Goal: Task Accomplishment & Management: Use online tool/utility

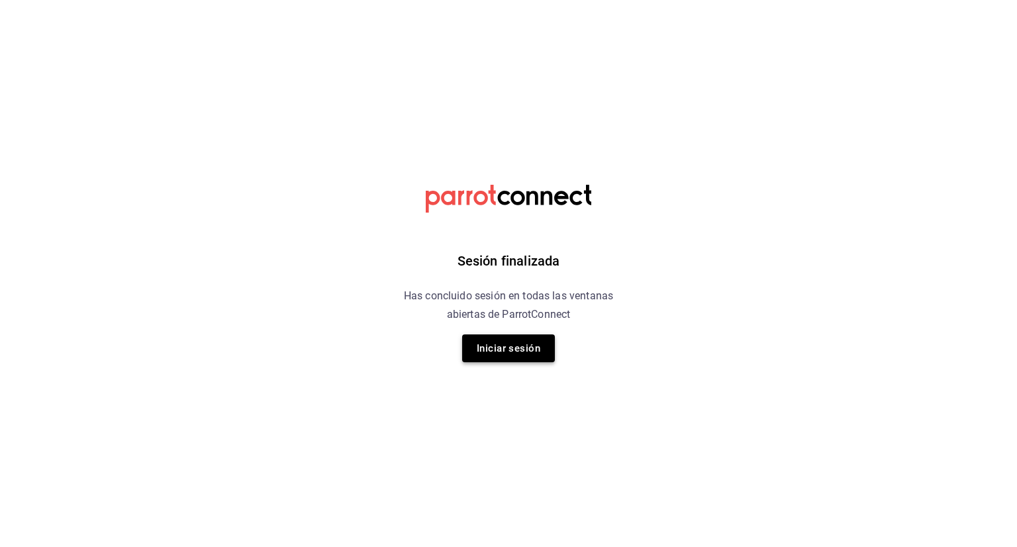
click at [514, 352] on button "Iniciar sesión" at bounding box center [508, 348] width 93 height 28
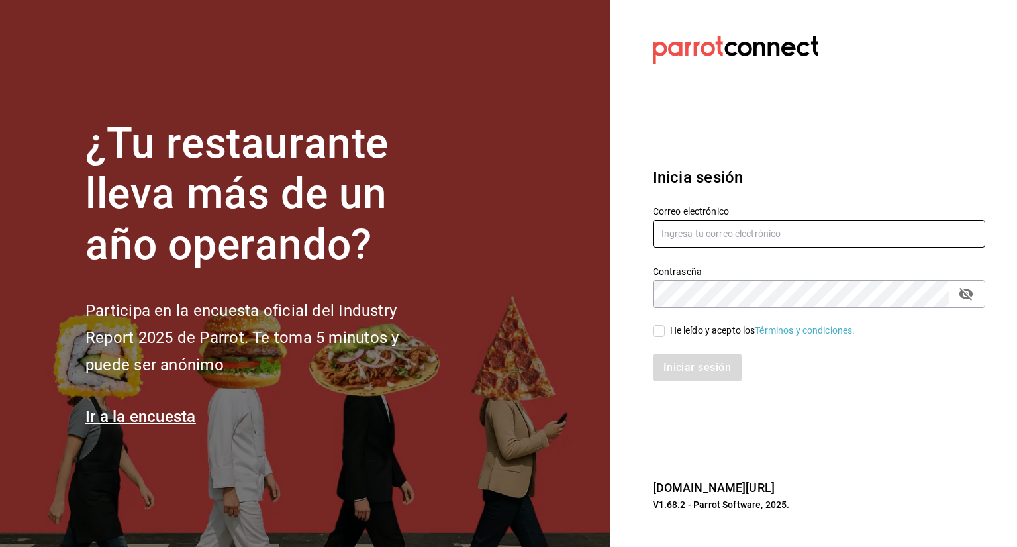
click at [793, 231] on input "text" at bounding box center [819, 234] width 332 height 28
type input "[PERSON_NAME][EMAIL_ADDRESS][PERSON_NAME][DOMAIN_NAME]"
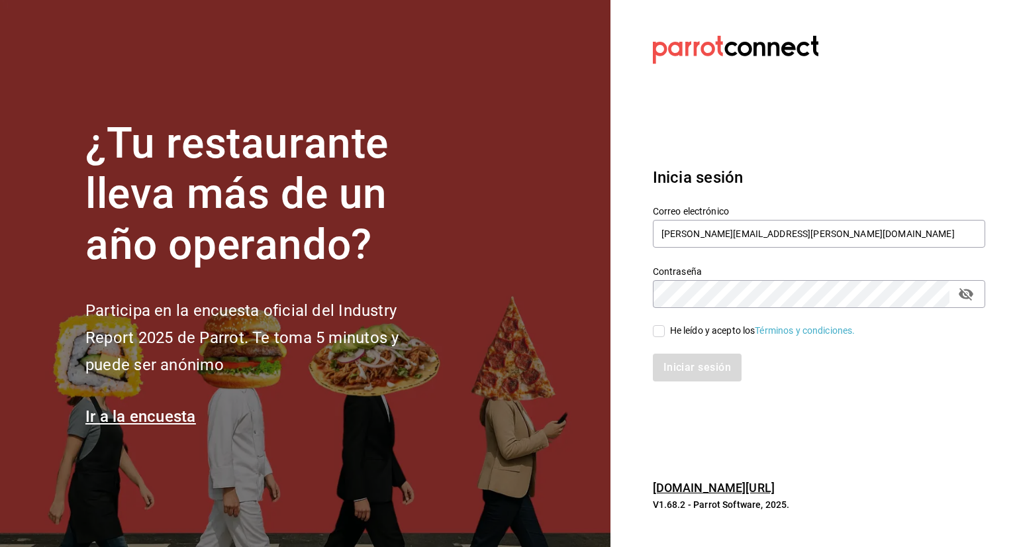
click at [659, 330] on input "He leído y acepto los Términos y condiciones." at bounding box center [659, 331] width 12 height 12
checkbox input "true"
click at [695, 365] on button "Iniciar sesión" at bounding box center [698, 367] width 90 height 28
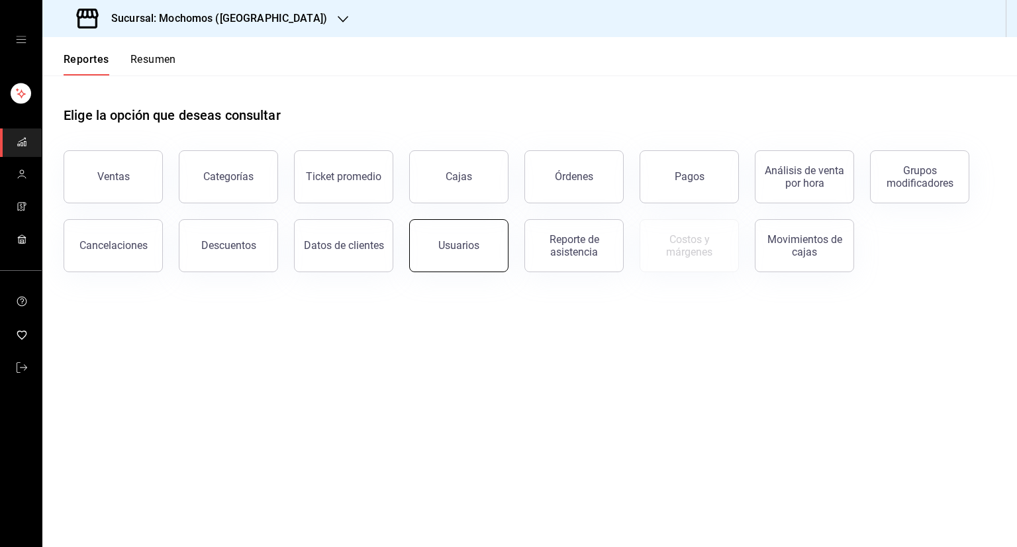
click at [443, 247] on div "Usuarios" at bounding box center [458, 245] width 41 height 13
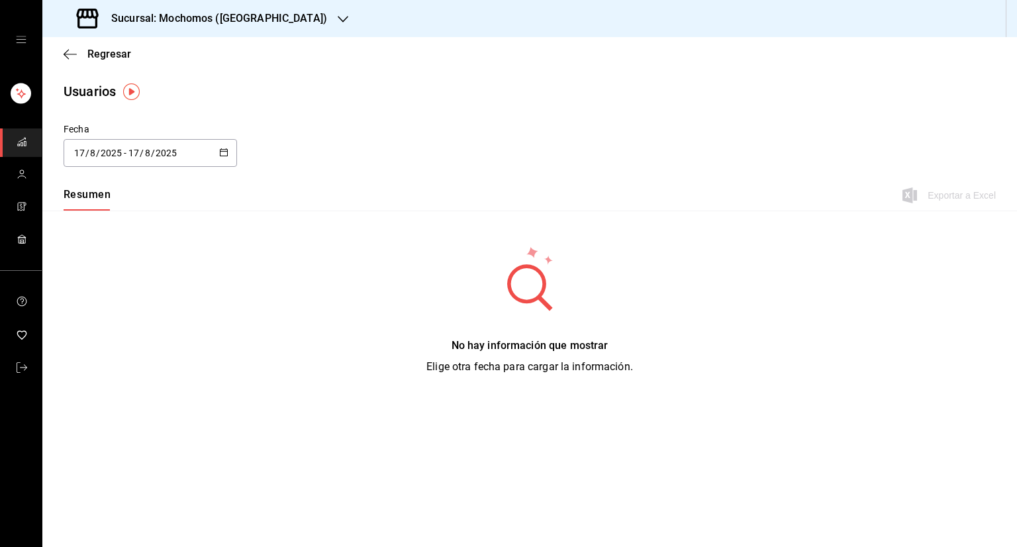
click at [227, 154] on icon "button" at bounding box center [223, 152] width 9 height 9
click at [110, 347] on li "Rango de fechas" at bounding box center [126, 344] width 125 height 30
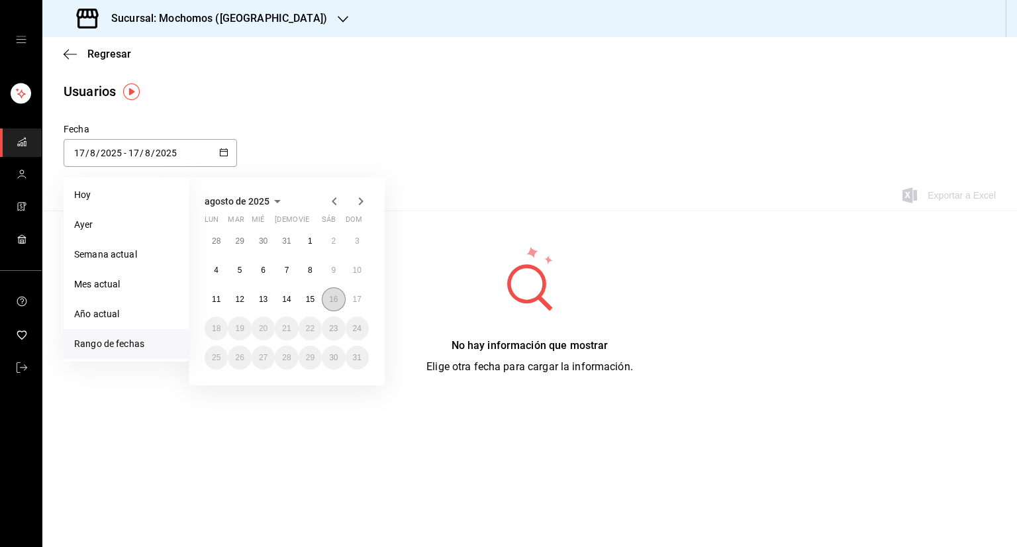
click at [339, 298] on button "16" at bounding box center [333, 299] width 23 height 24
click at [360, 296] on abbr "17" at bounding box center [357, 299] width 9 height 9
type input "2025-08-16"
type input "16"
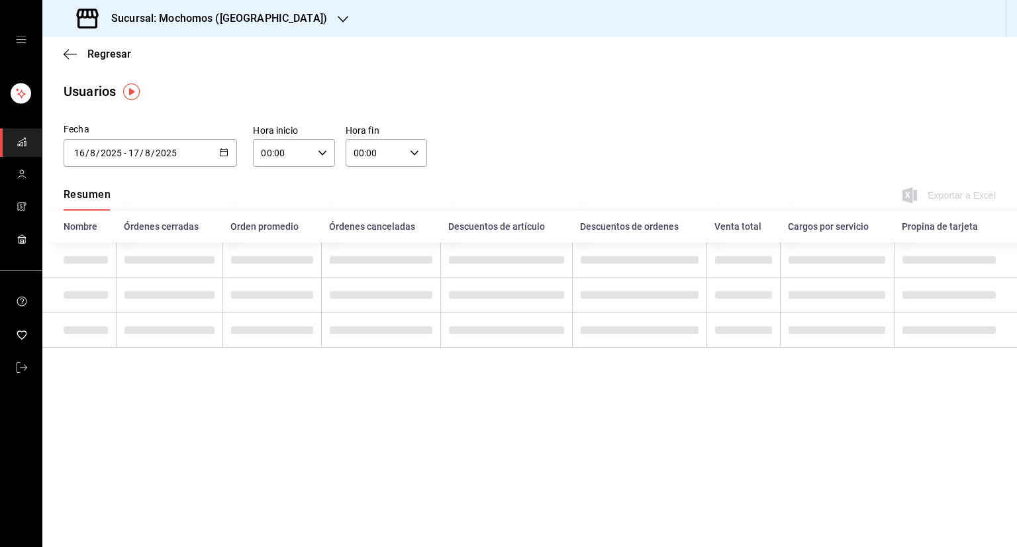
click at [327, 153] on div "00:00 Hora inicio" at bounding box center [293, 153] width 81 height 28
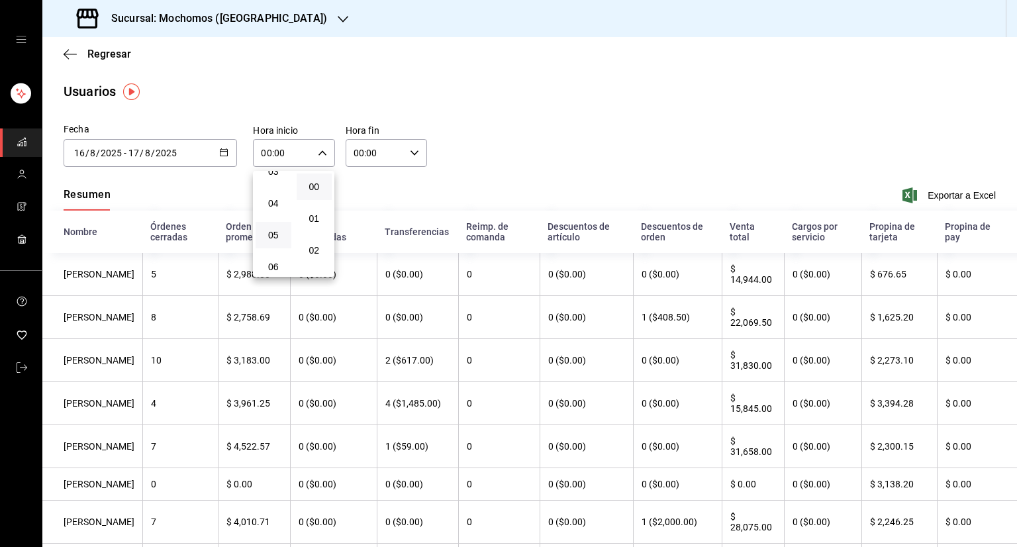
click at [275, 231] on button "05" at bounding box center [273, 235] width 36 height 26
type input "05:00"
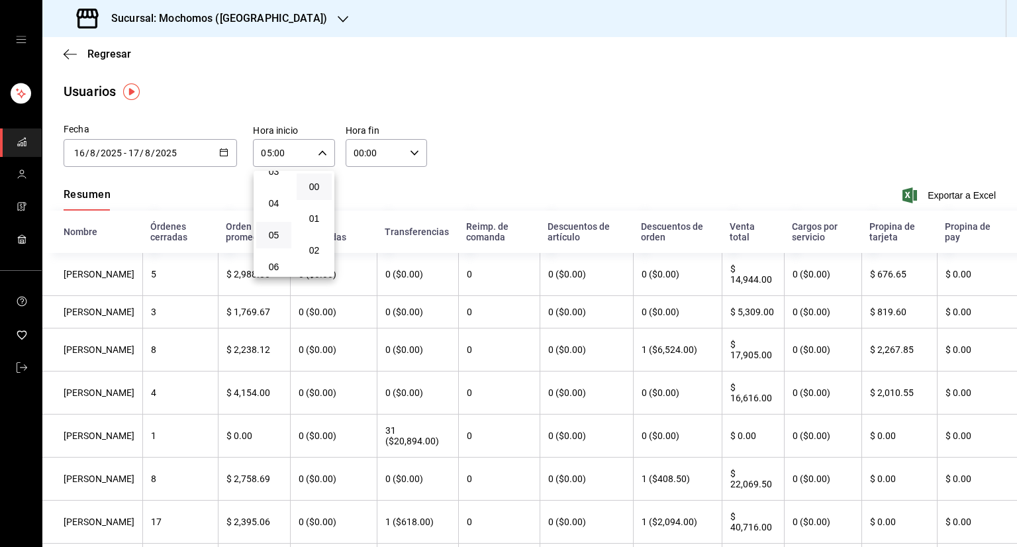
click at [410, 149] on div at bounding box center [508, 273] width 1017 height 547
click at [410, 149] on icon "button" at bounding box center [414, 152] width 9 height 9
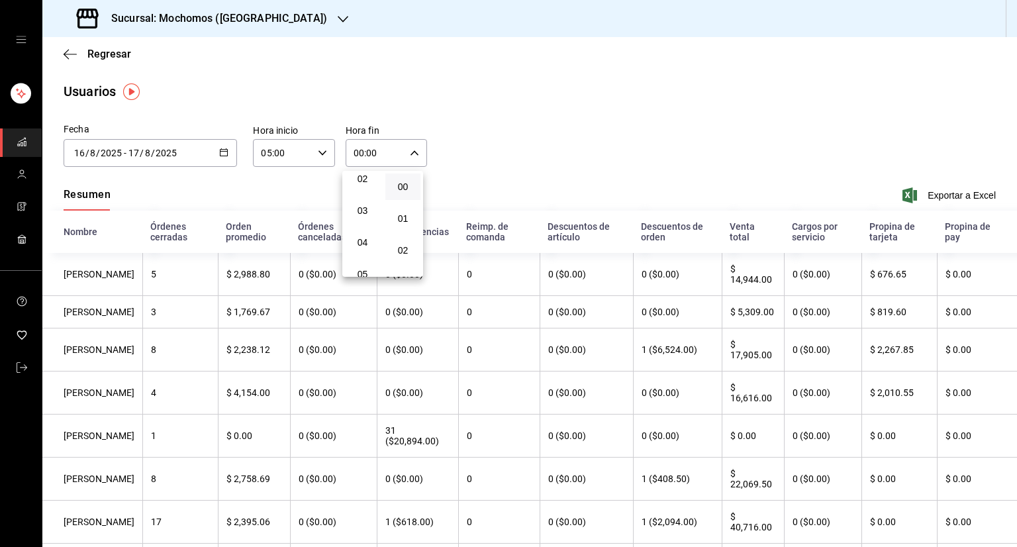
scroll to position [77, 0]
click at [360, 263] on button "05" at bounding box center [362, 268] width 35 height 26
type input "05:00"
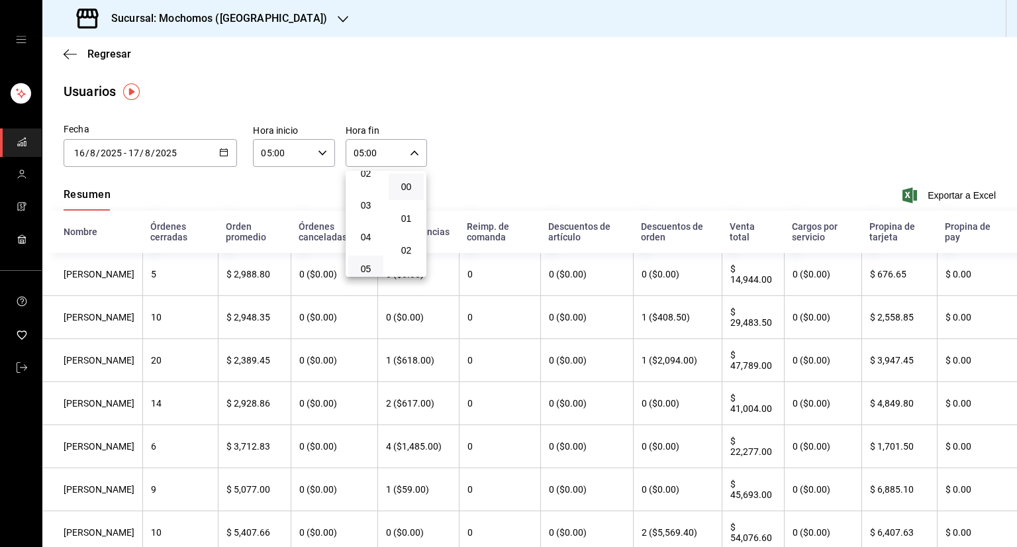
click at [931, 195] on div at bounding box center [508, 273] width 1017 height 547
click at [931, 195] on span "Exportar a Excel" at bounding box center [950, 195] width 91 height 16
click at [222, 154] on icon "button" at bounding box center [223, 152] width 9 height 9
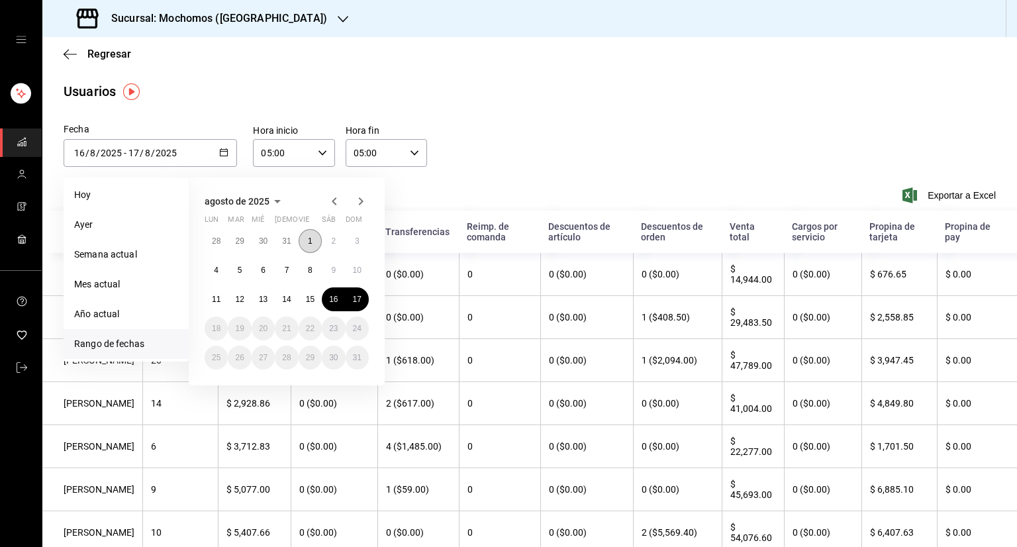
click at [308, 236] on abbr "1" at bounding box center [310, 240] width 5 height 9
click at [353, 299] on abbr "17" at bounding box center [357, 299] width 9 height 9
type input "2025-08-01"
type input "1"
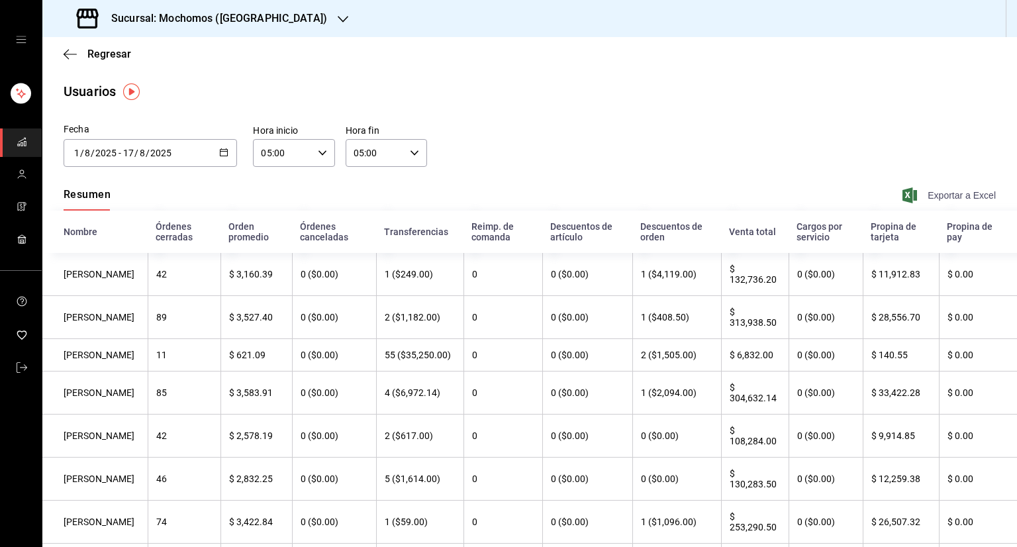
click at [951, 196] on span "Exportar a Excel" at bounding box center [950, 195] width 91 height 16
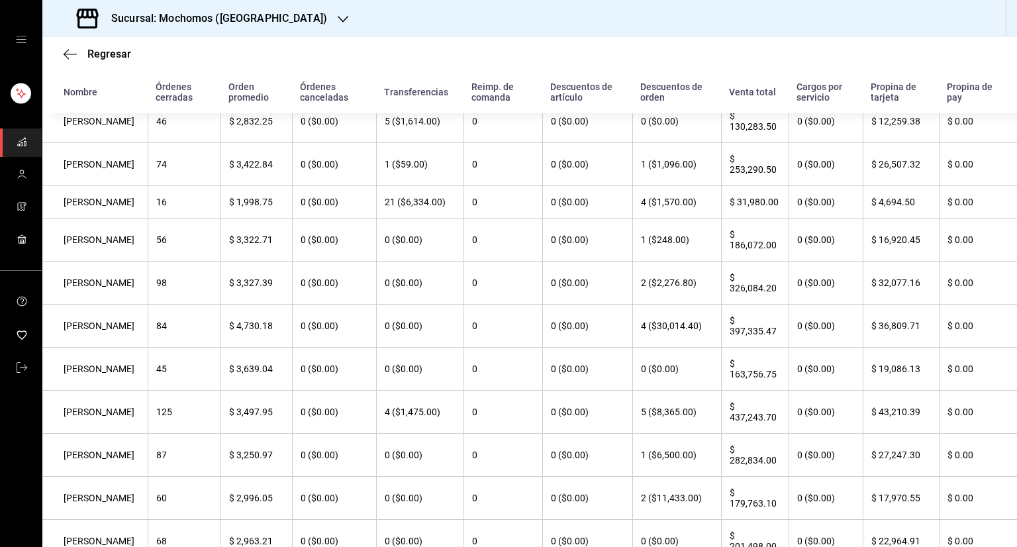
scroll to position [359, 0]
